Goal: Book appointment/travel/reservation

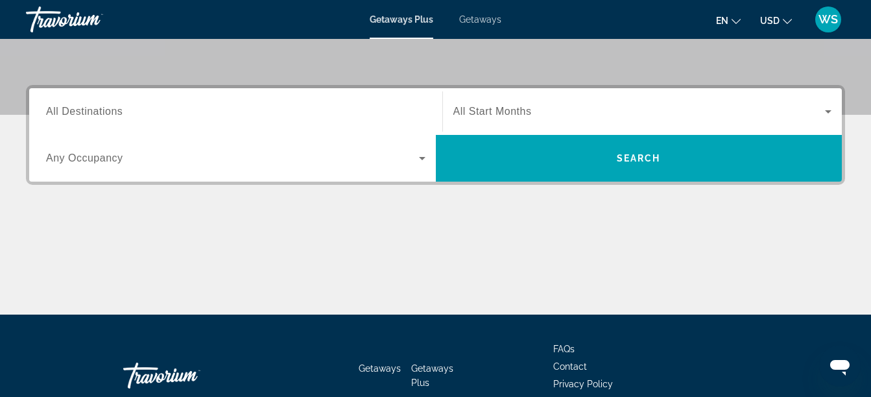
scroll to position [275, 0]
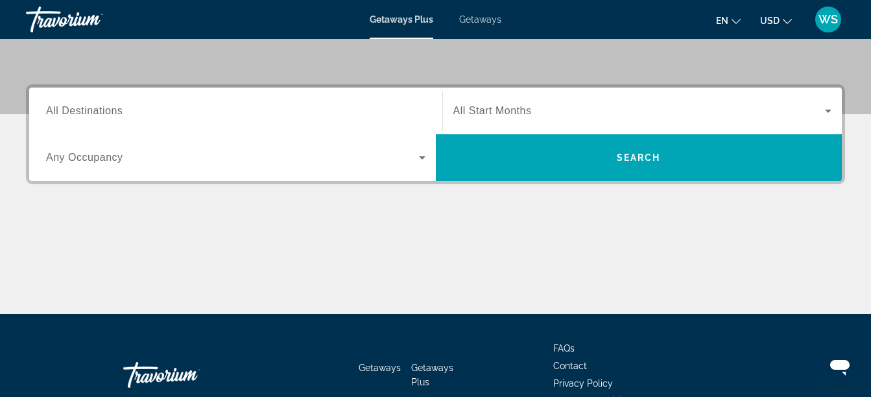
click at [233, 117] on input "Destination All Destinations" at bounding box center [235, 112] width 379 height 16
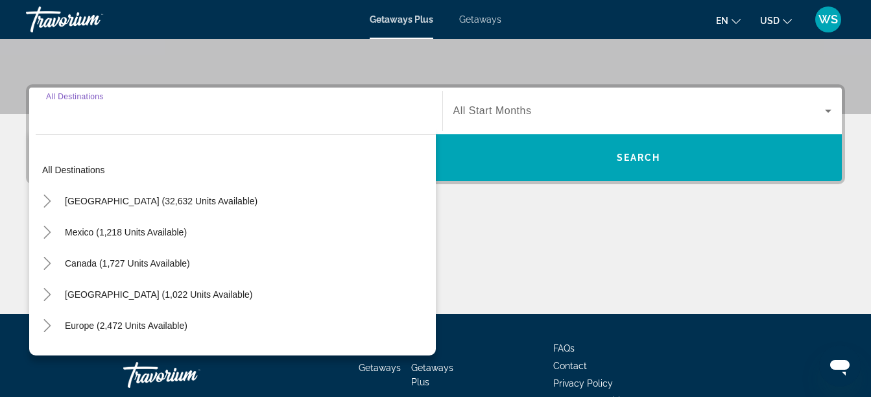
scroll to position [317, 0]
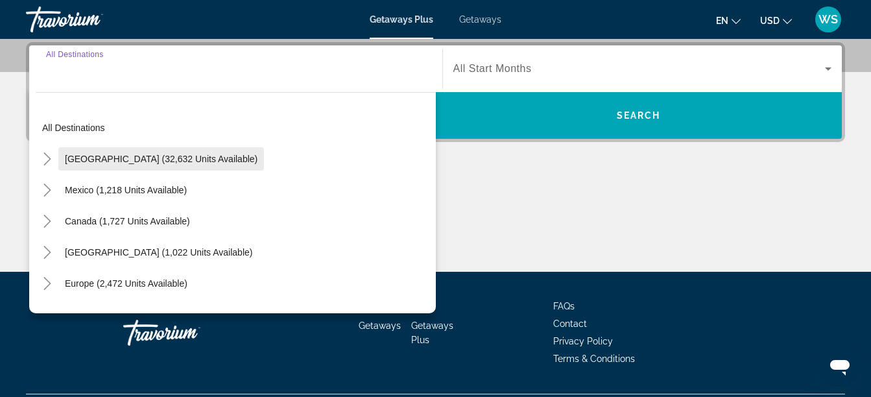
click at [88, 161] on span "[GEOGRAPHIC_DATA] (32,632 units available)" at bounding box center [161, 159] width 193 height 10
type input "**********"
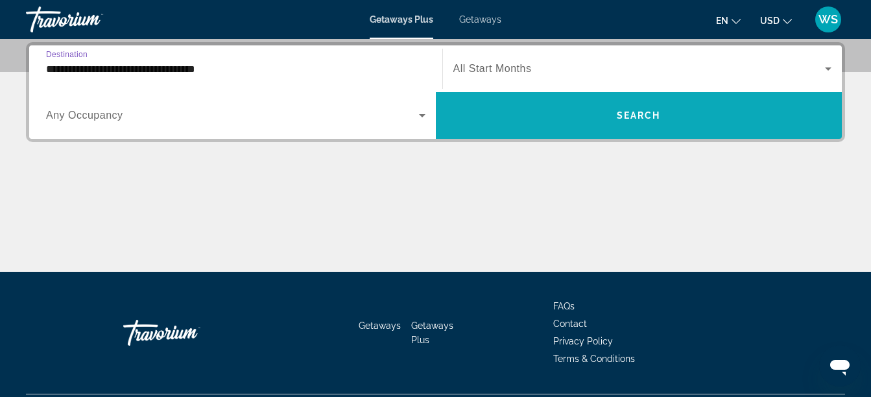
click at [763, 119] on span "Search widget" at bounding box center [639, 115] width 407 height 31
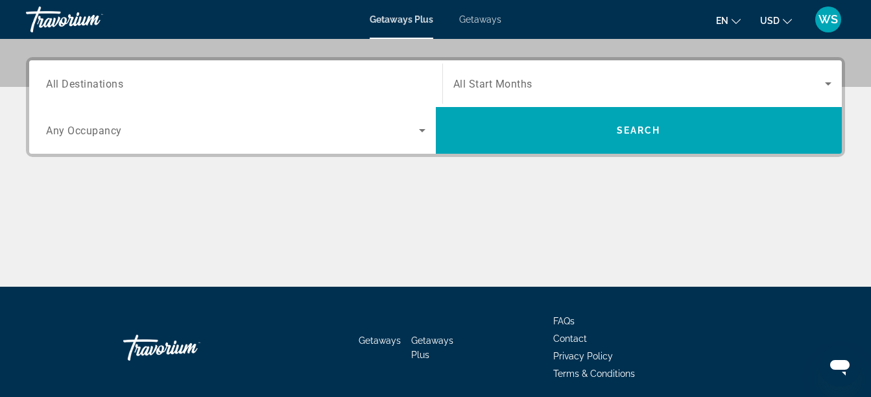
scroll to position [297, 0]
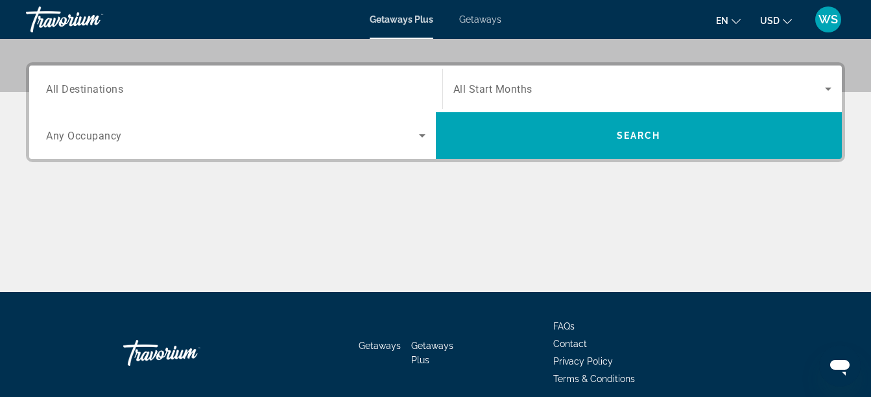
click at [336, 85] on input "Destination All Destinations" at bounding box center [235, 90] width 379 height 16
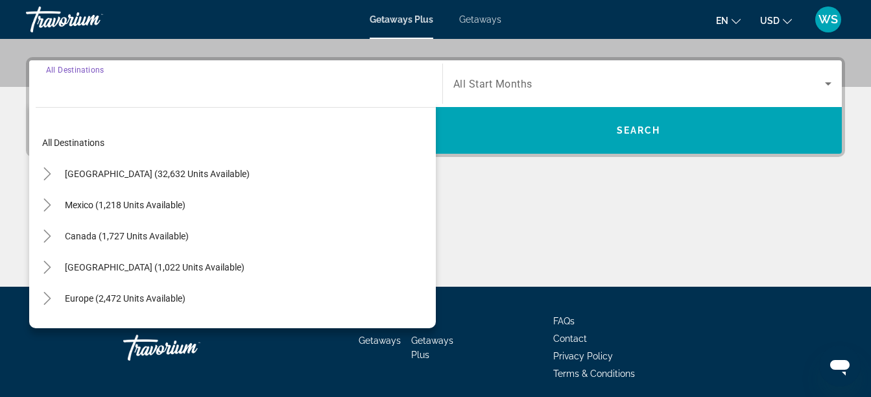
scroll to position [317, 0]
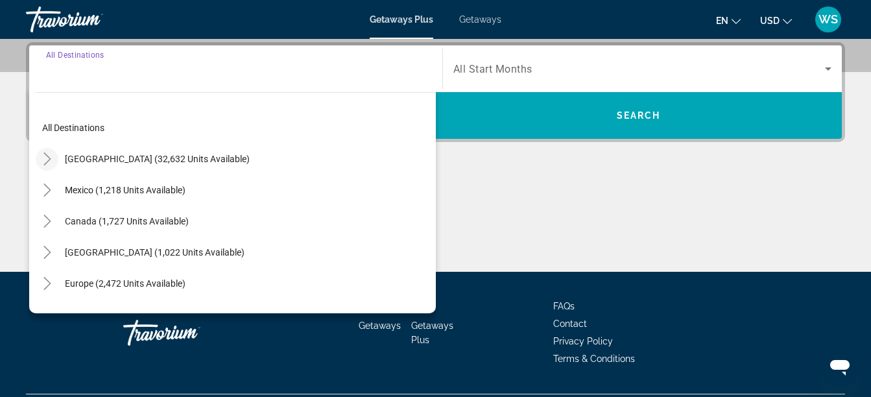
click at [44, 164] on icon "Toggle United States (32,632 units available)" at bounding box center [46, 158] width 7 height 13
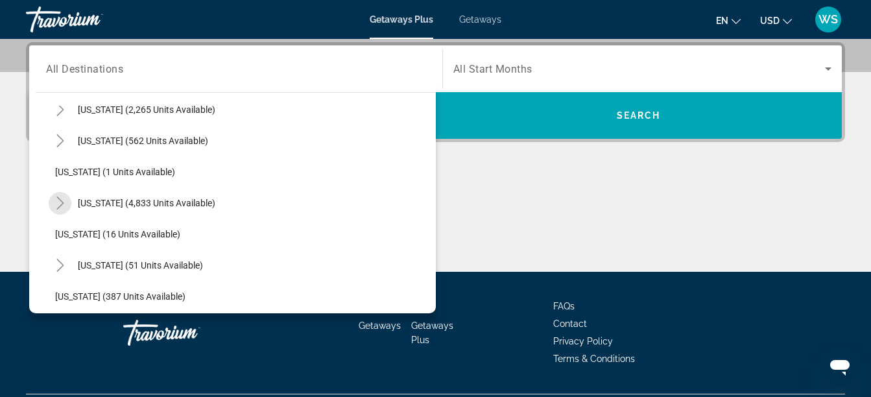
scroll to position [141, 0]
click at [58, 202] on icon "Toggle Florida (4,833 units available)" at bounding box center [60, 204] width 13 height 13
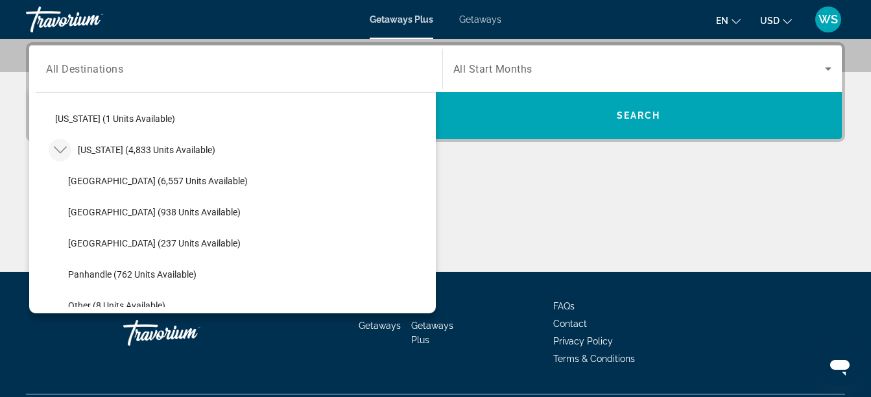
scroll to position [196, 0]
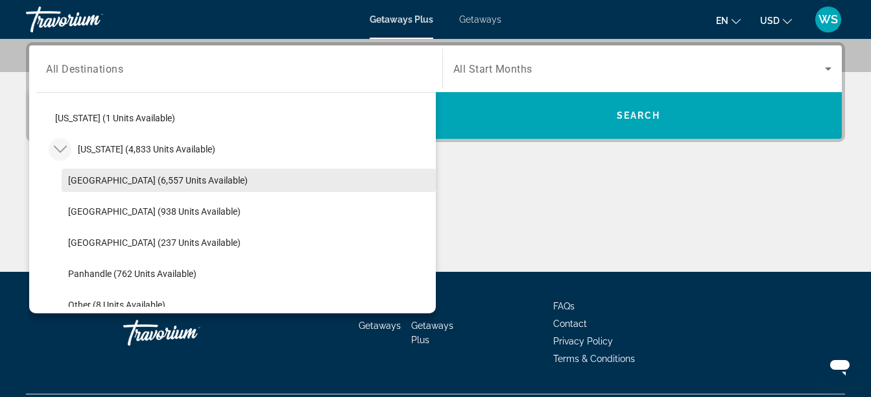
click at [97, 177] on span "[GEOGRAPHIC_DATA] (6,557 units available)" at bounding box center [158, 180] width 180 height 10
type input "**********"
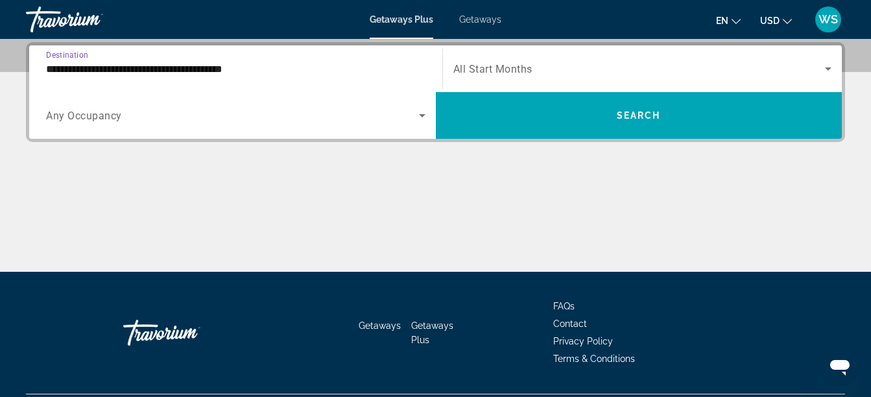
click at [821, 72] on icon "Search widget" at bounding box center [828, 69] width 16 height 16
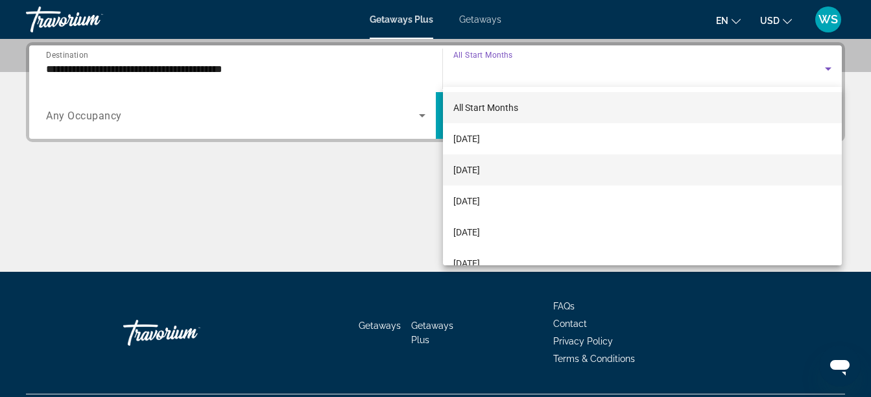
click at [508, 175] on mat-option "[DATE]" at bounding box center [642, 169] width 399 height 31
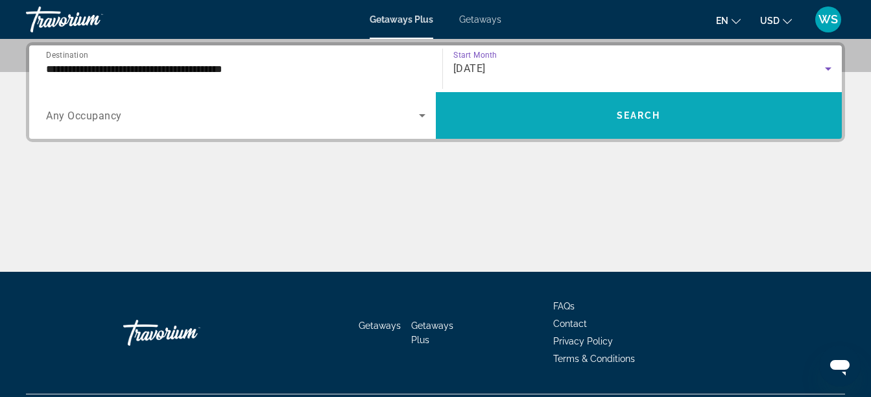
click at [710, 121] on span "Search widget" at bounding box center [639, 115] width 407 height 31
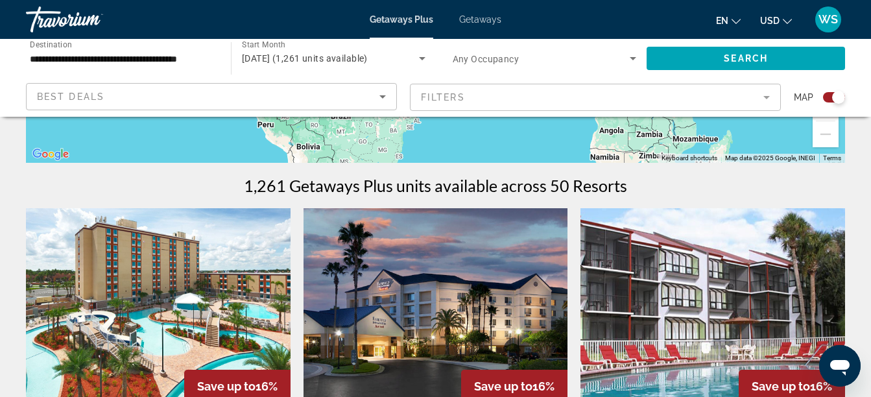
scroll to position [351, 0]
